Goal: Task Accomplishment & Management: Manage account settings

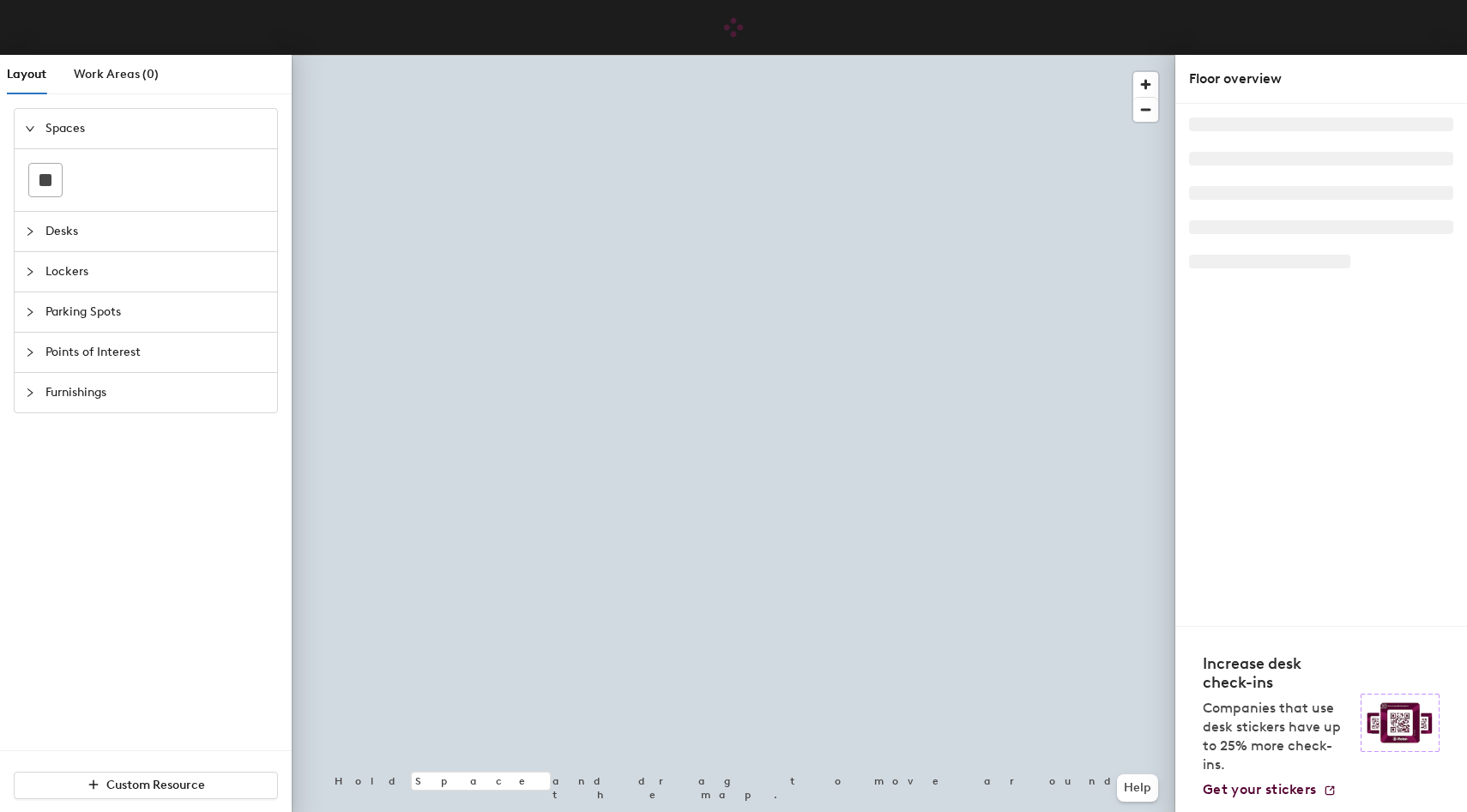
click at [96, 273] on span "Lockers" at bounding box center [156, 272] width 221 height 40
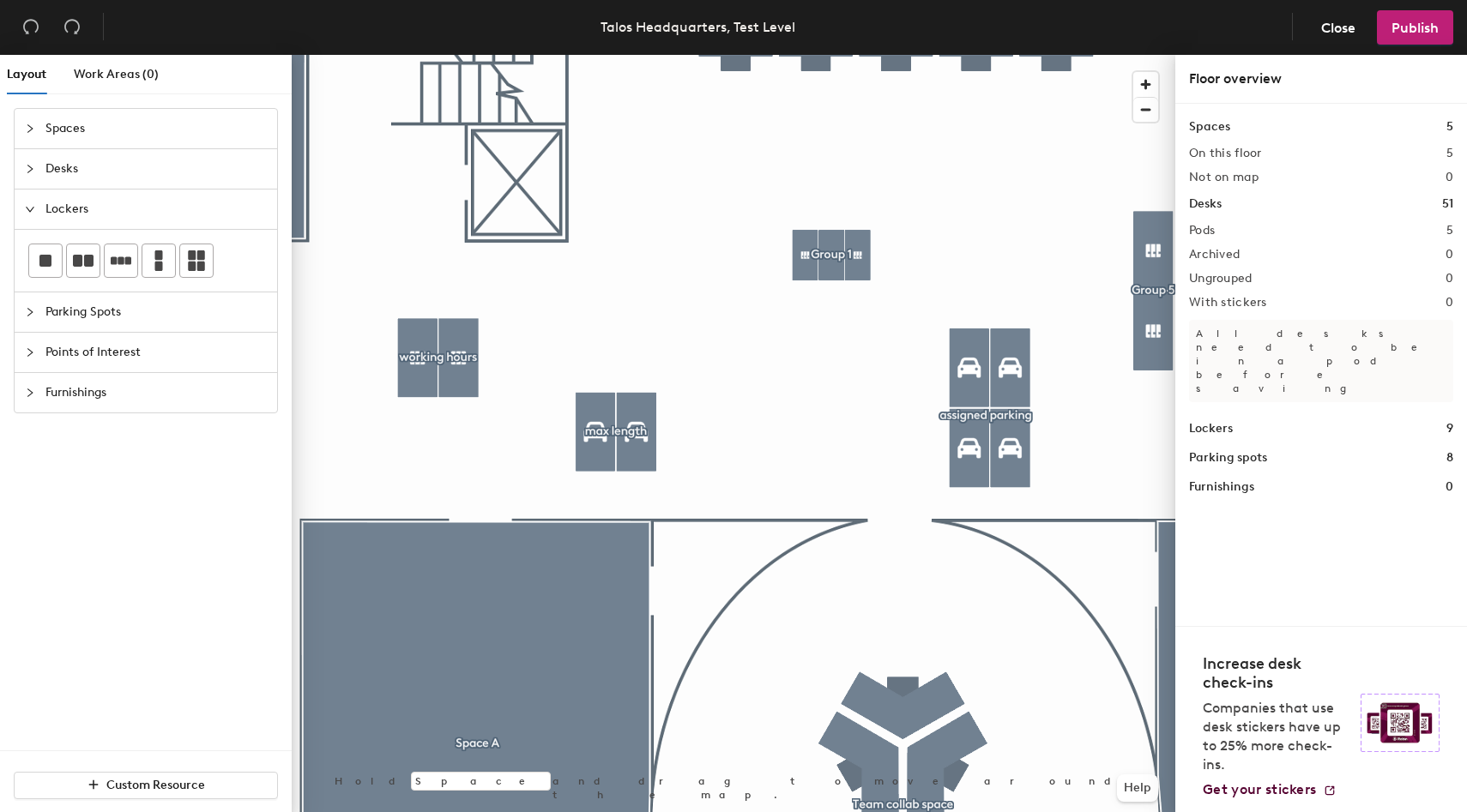
click at [825, 414] on div "Layout Work Areas (0) Spaces Desks Lockers Parking Spots Points of Interest Fur…" at bounding box center [734, 436] width 1467 height 764
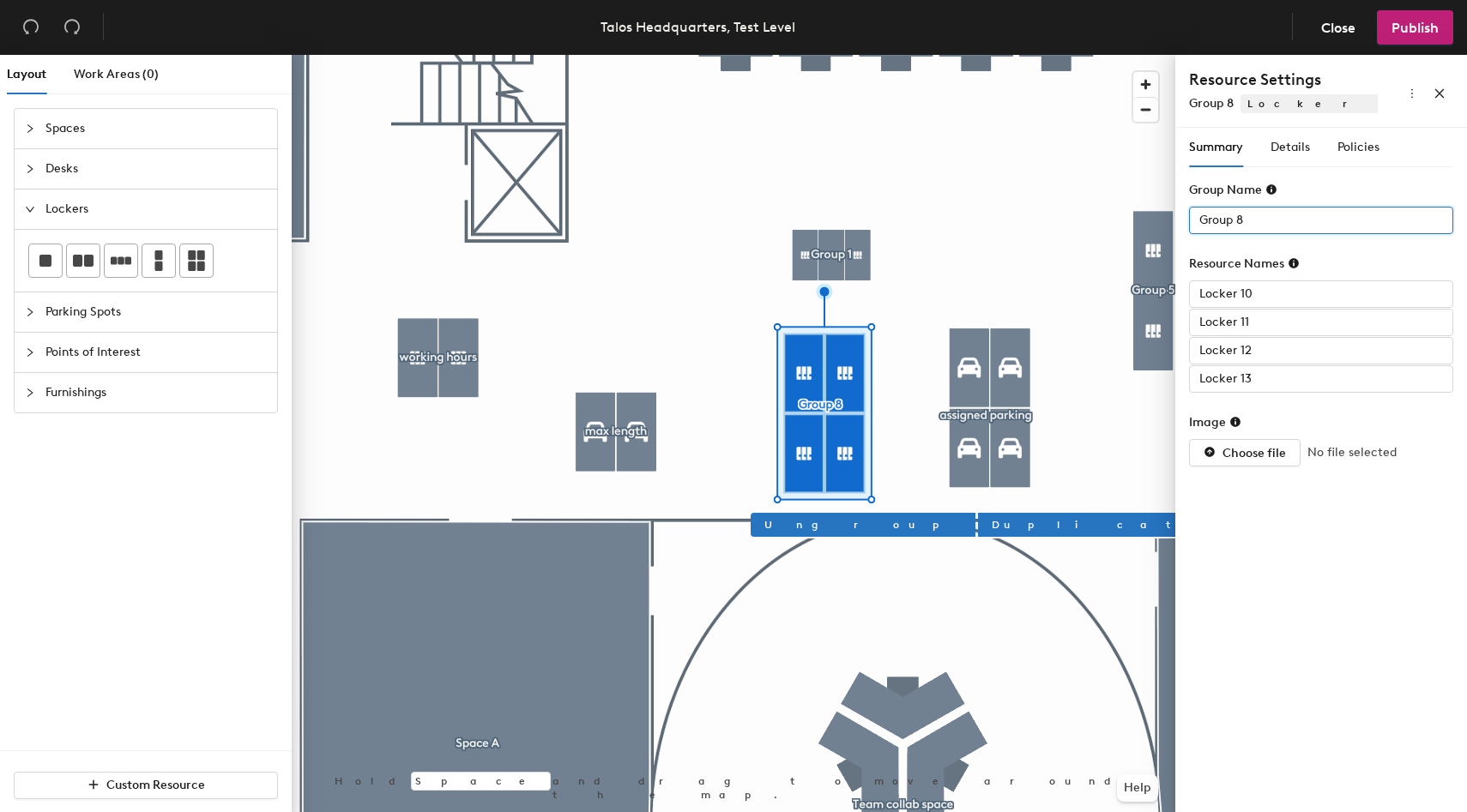
click at [1277, 228] on input "Group 8" at bounding box center [1321, 220] width 264 height 28
click at [1275, 225] on input "Group 8" at bounding box center [1321, 220] width 264 height 28
type input "assigned"
click at [1290, 149] on span "Details" at bounding box center [1291, 146] width 40 height 14
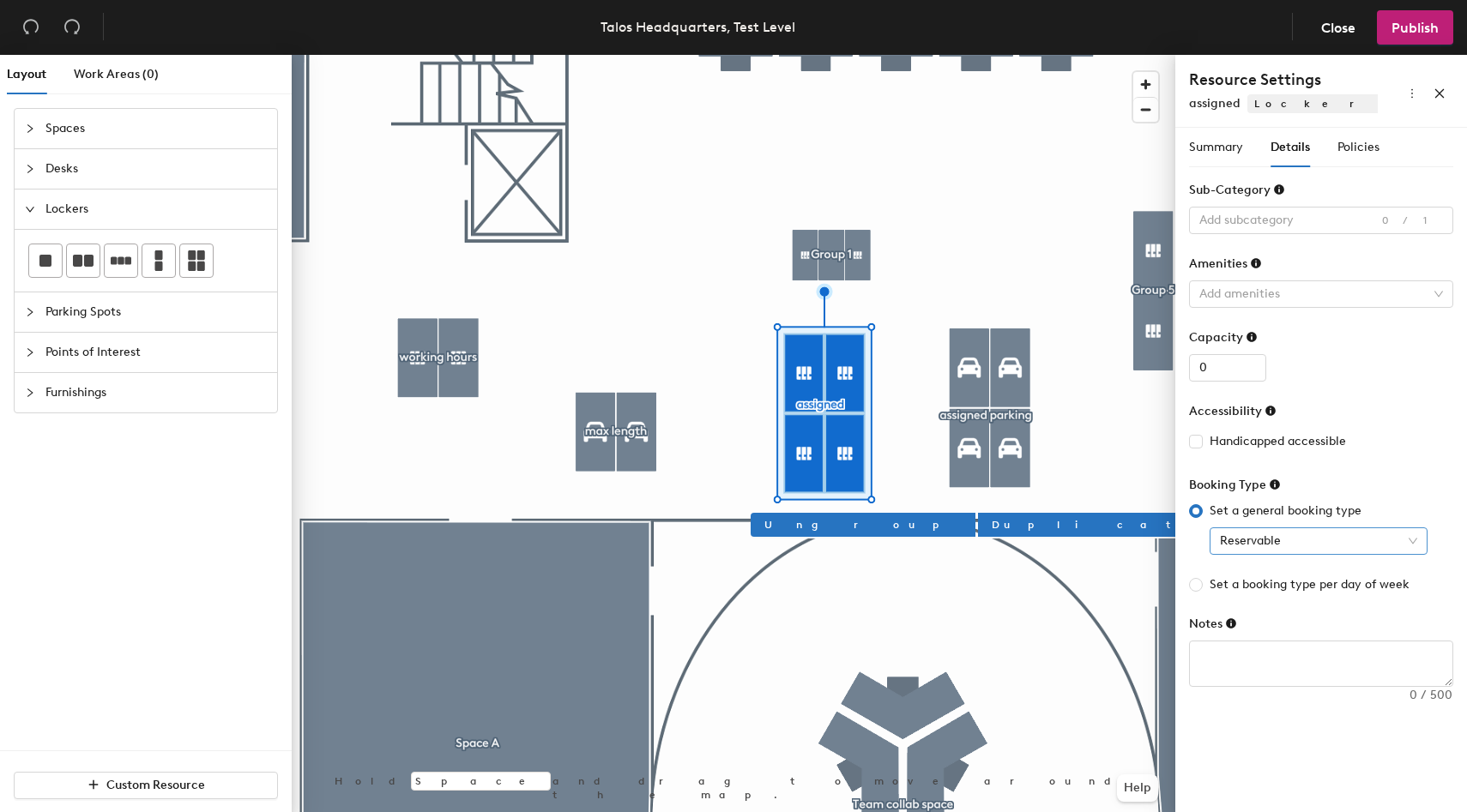
click at [1234, 523] on div "Set a general booking type Reservable" at bounding box center [1321, 528] width 264 height 53
click at [1238, 531] on span "Reservable" at bounding box center [1318, 541] width 197 height 26
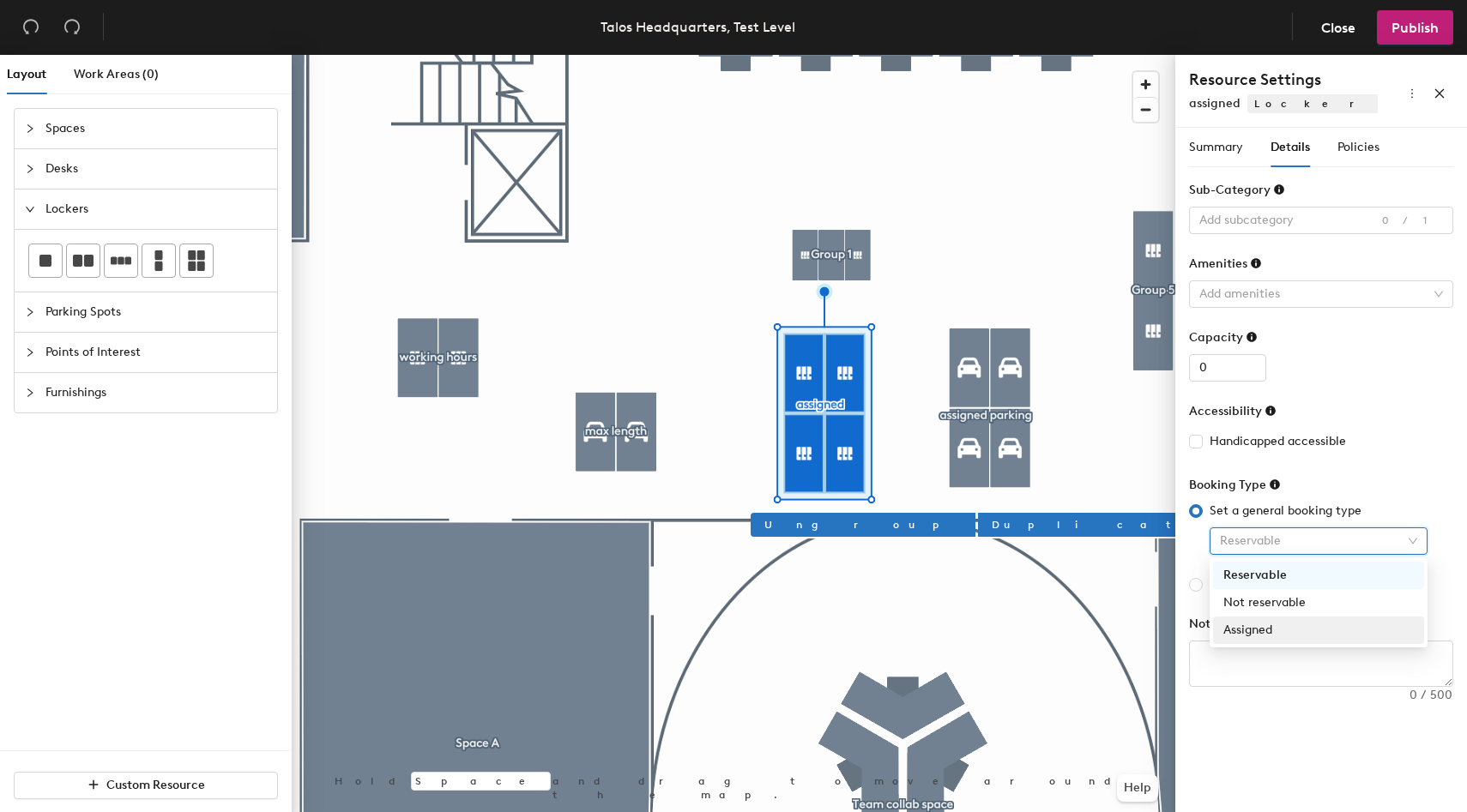
click at [1257, 630] on div "Assigned" at bounding box center [1318, 630] width 191 height 19
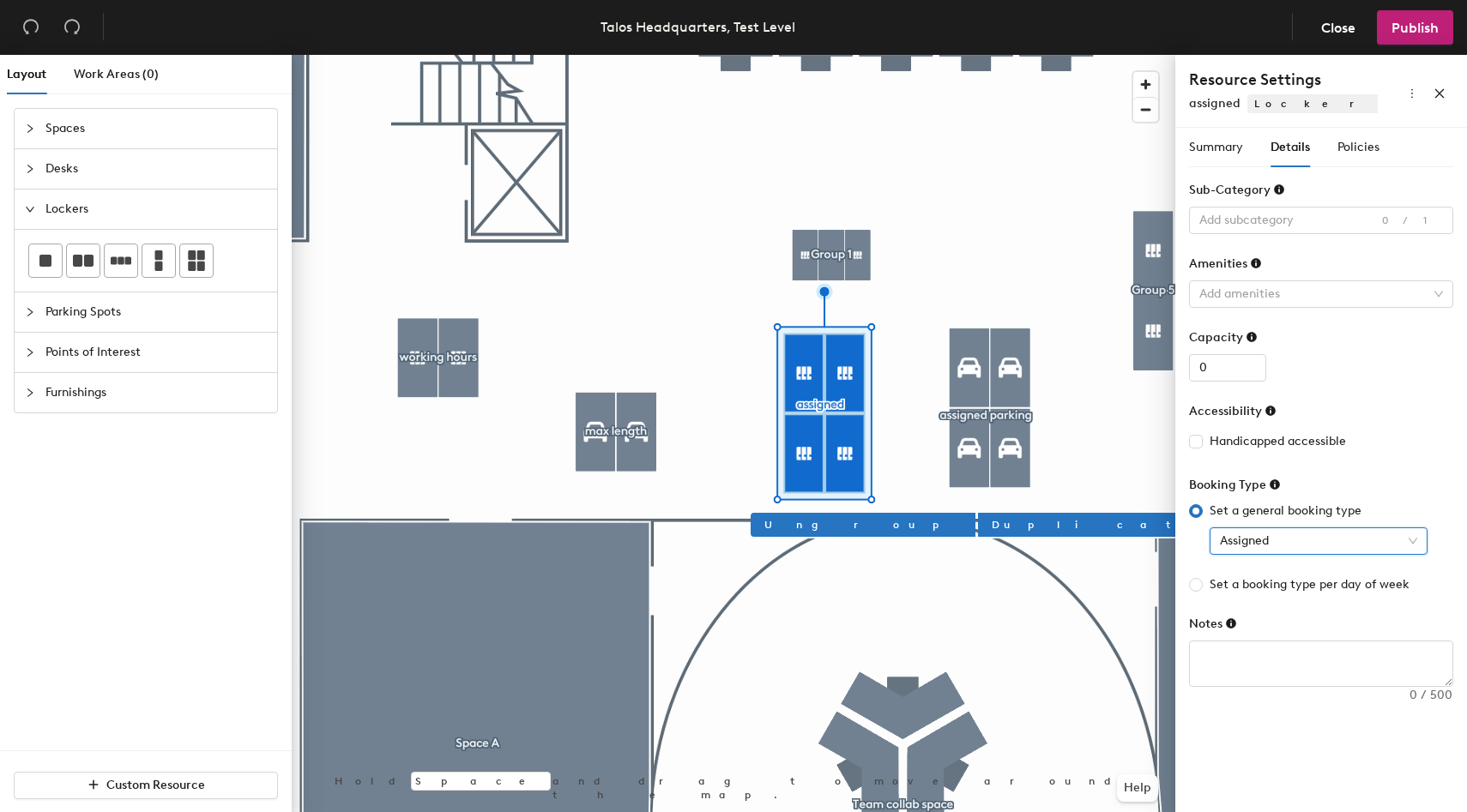
click at [1300, 698] on div "Group Name assigned Resource Names Locker 10 Locker 11 Locker 12 Locker 13 Imag…" at bounding box center [1321, 444] width 264 height 526
click at [1407, 35] on button "Publish" at bounding box center [1415, 28] width 76 height 34
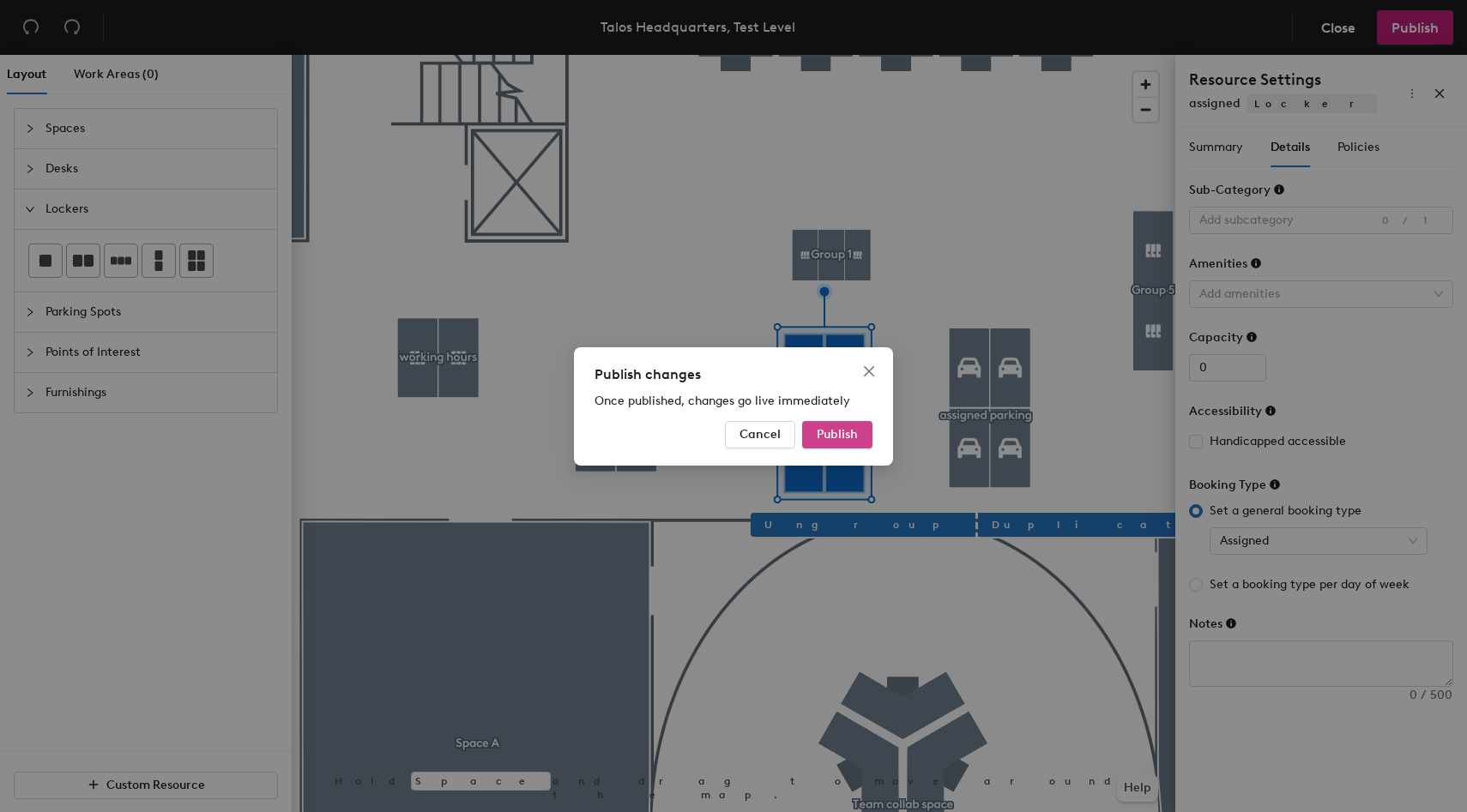
click at [835, 431] on span "Publish" at bounding box center [837, 434] width 41 height 14
